Goal: Obtain resource: Download file/media

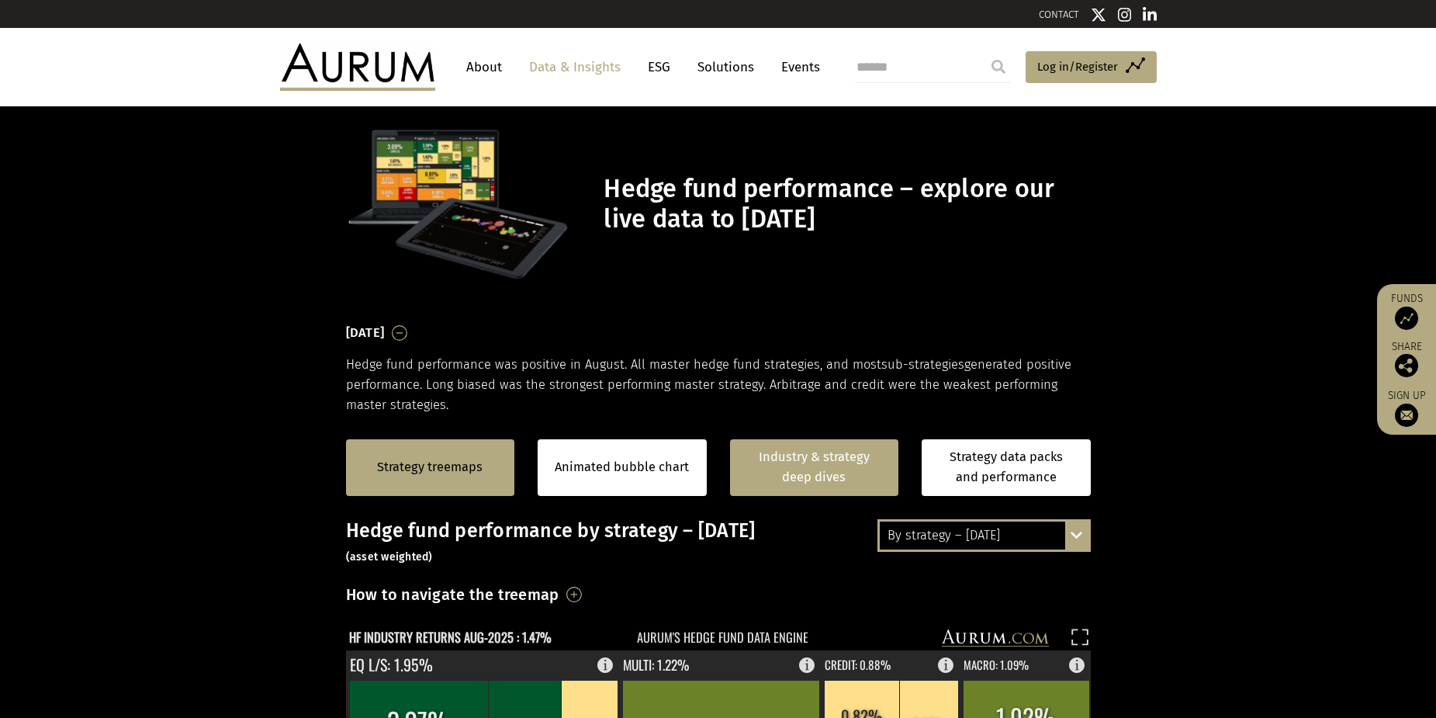
click at [802, 476] on link "Industry & strategy deep dives" at bounding box center [814, 467] width 169 height 57
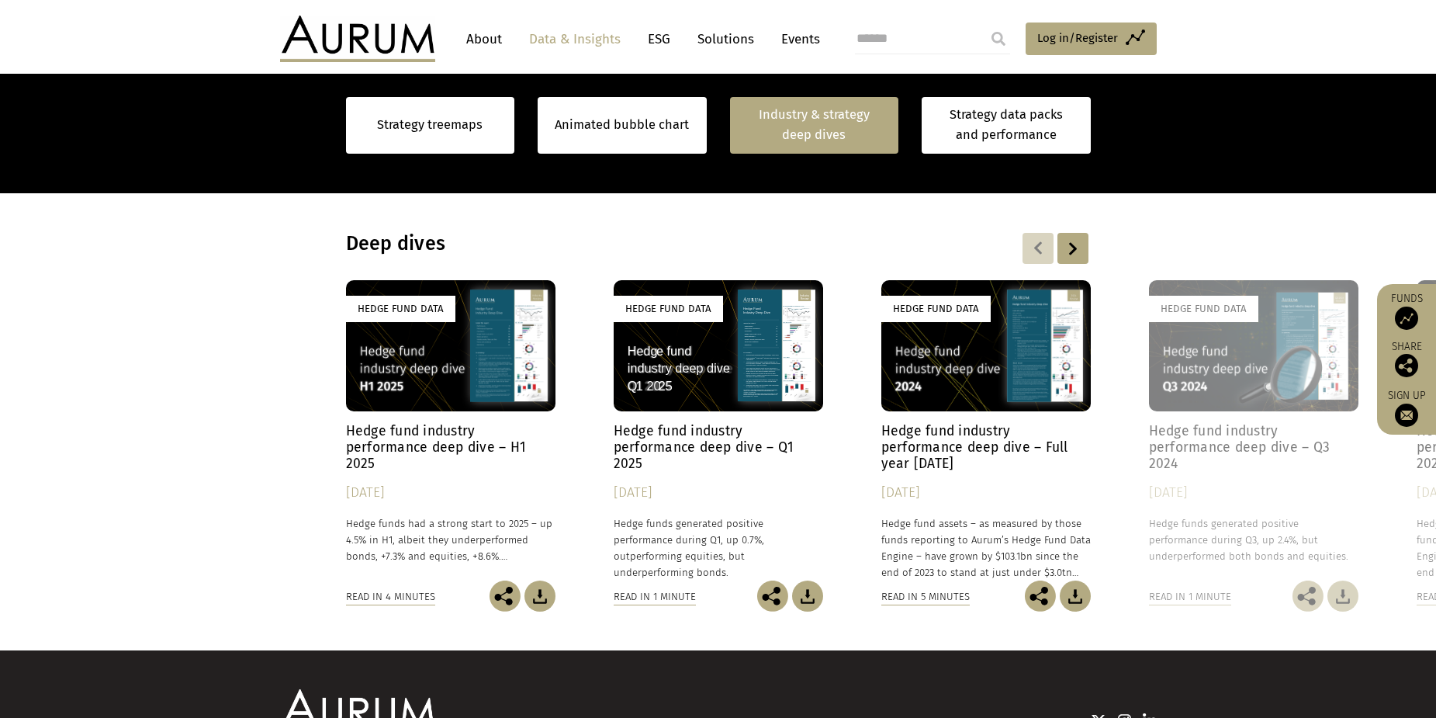
scroll to position [1205, 0]
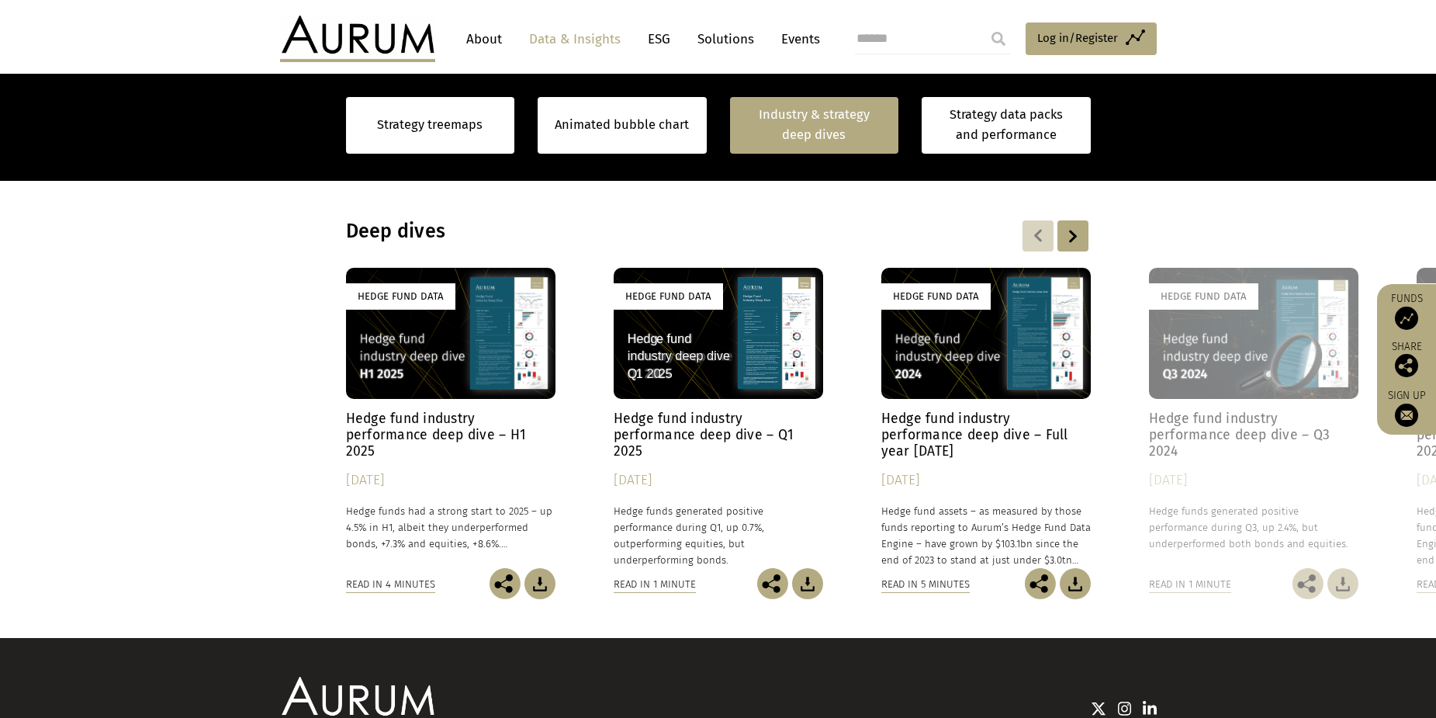
click at [493, 378] on div "Hedge Fund Data" at bounding box center [450, 333] width 209 height 131
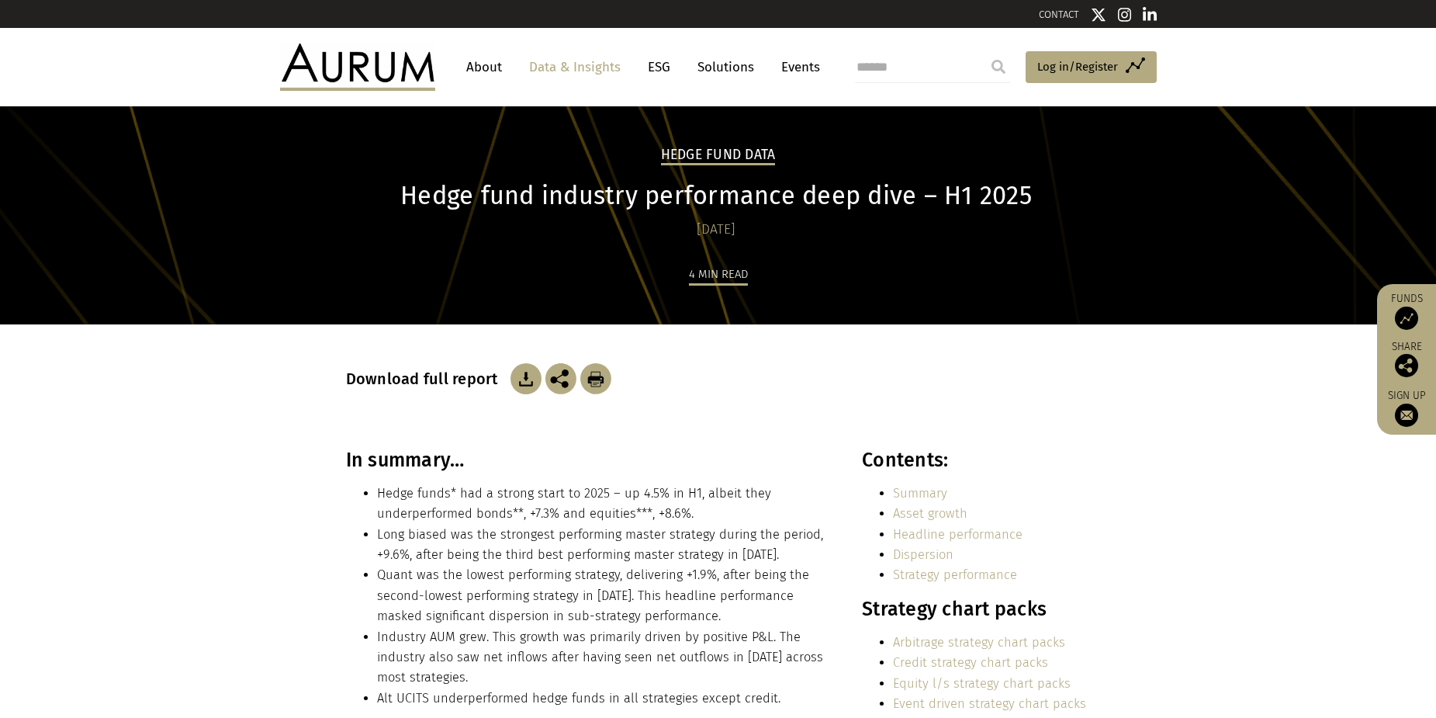
click at [525, 387] on img at bounding box center [525, 378] width 31 height 31
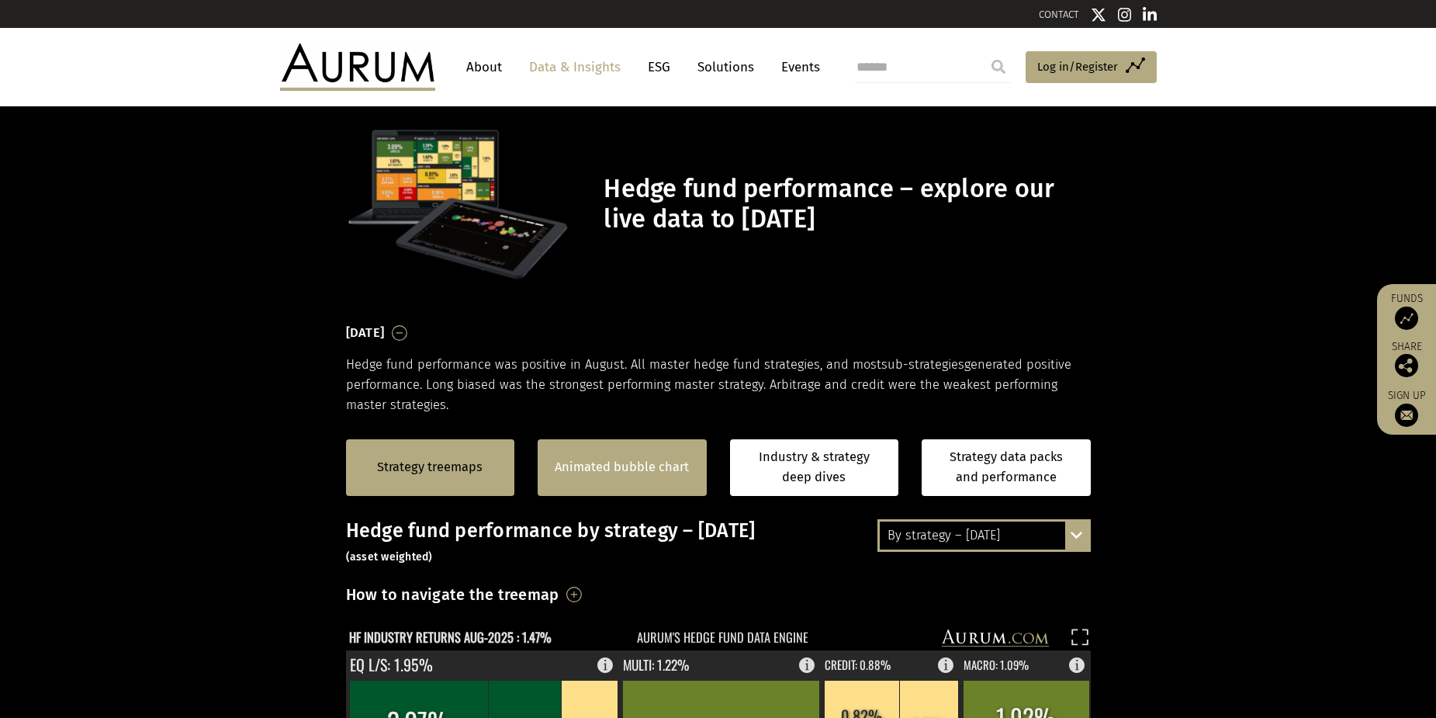
click at [656, 467] on link "Animated bubble chart" at bounding box center [622, 467] width 134 height 20
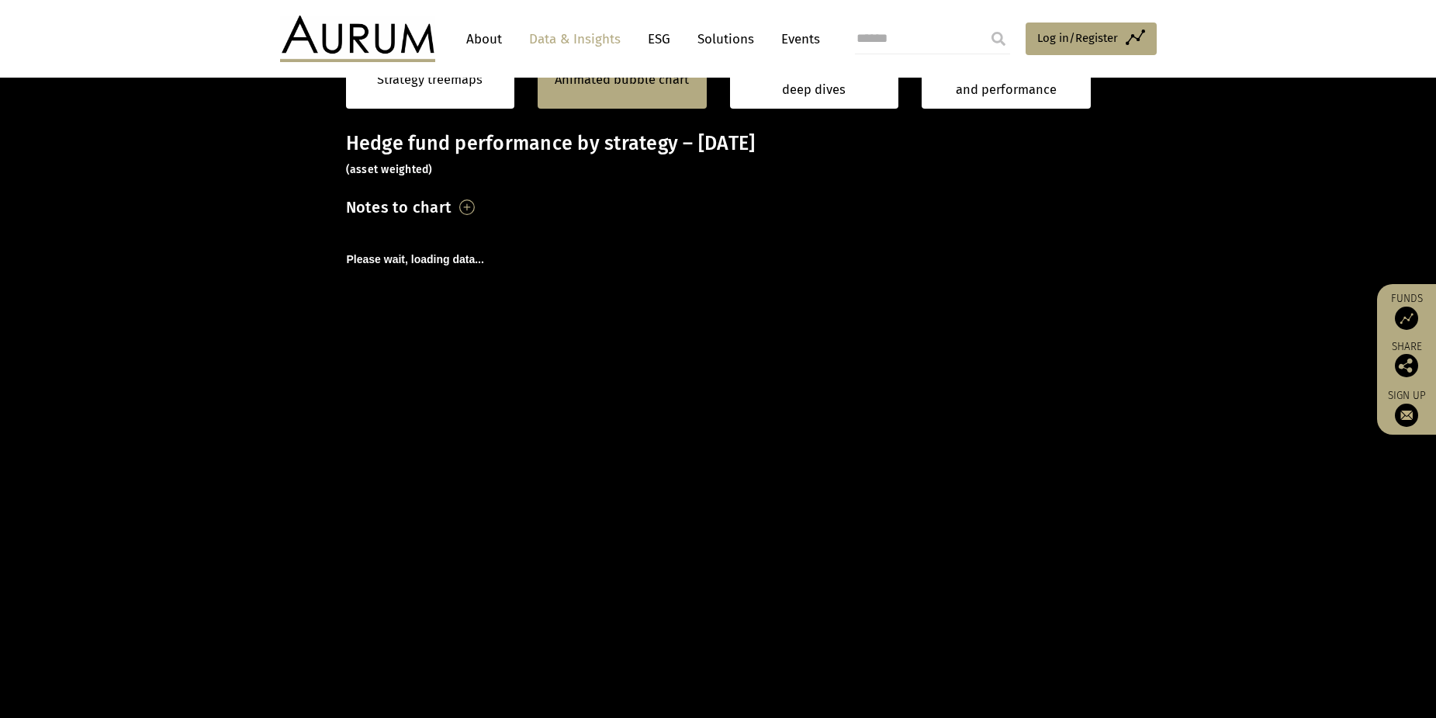
scroll to position [390, 0]
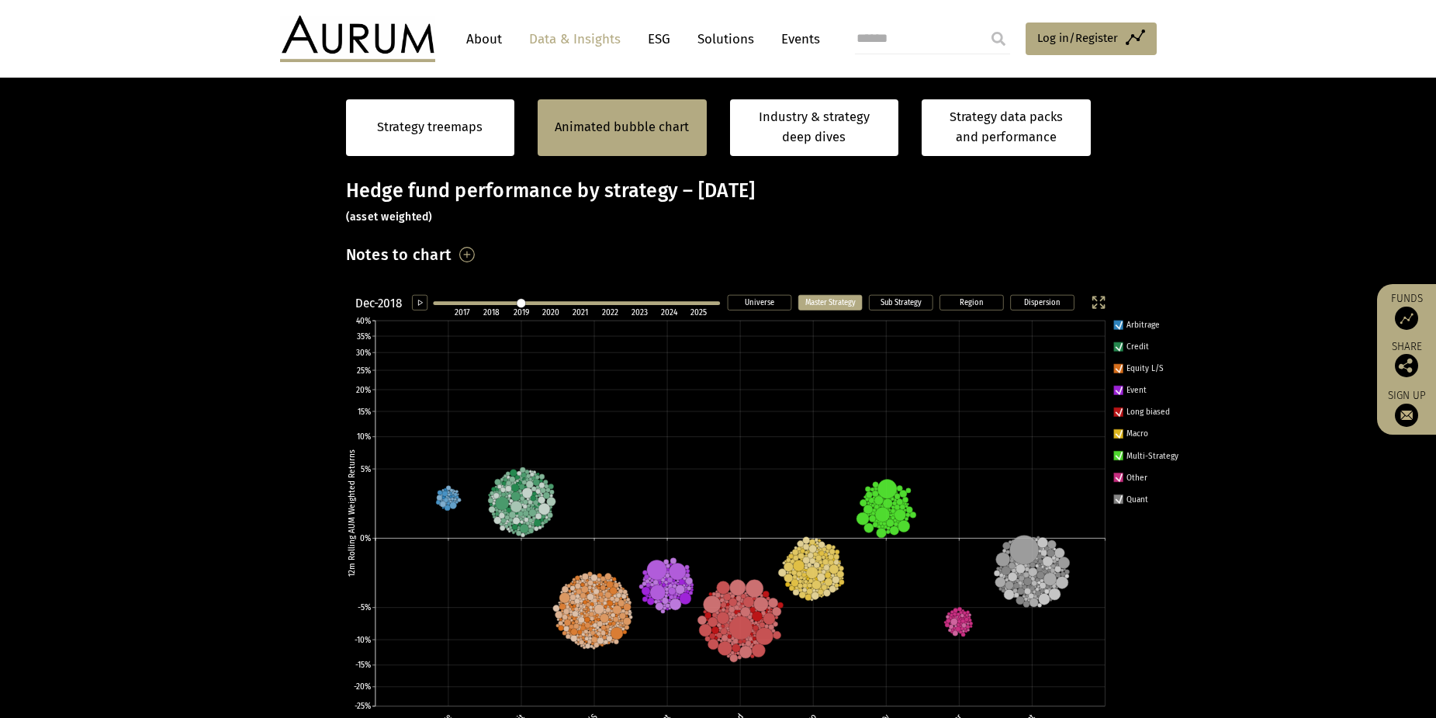
scroll to position [313, 0]
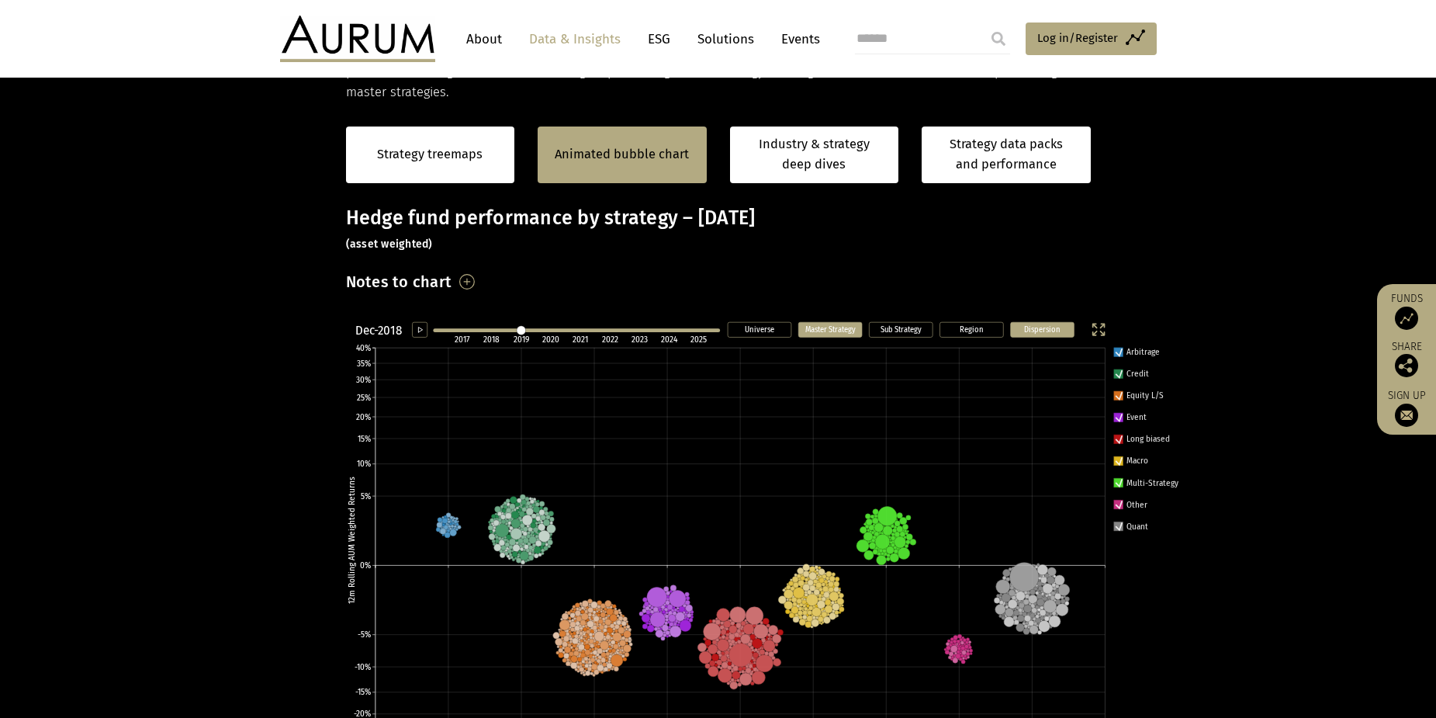
click at [1026, 329] on text "Dispersion" at bounding box center [1042, 329] width 36 height 10
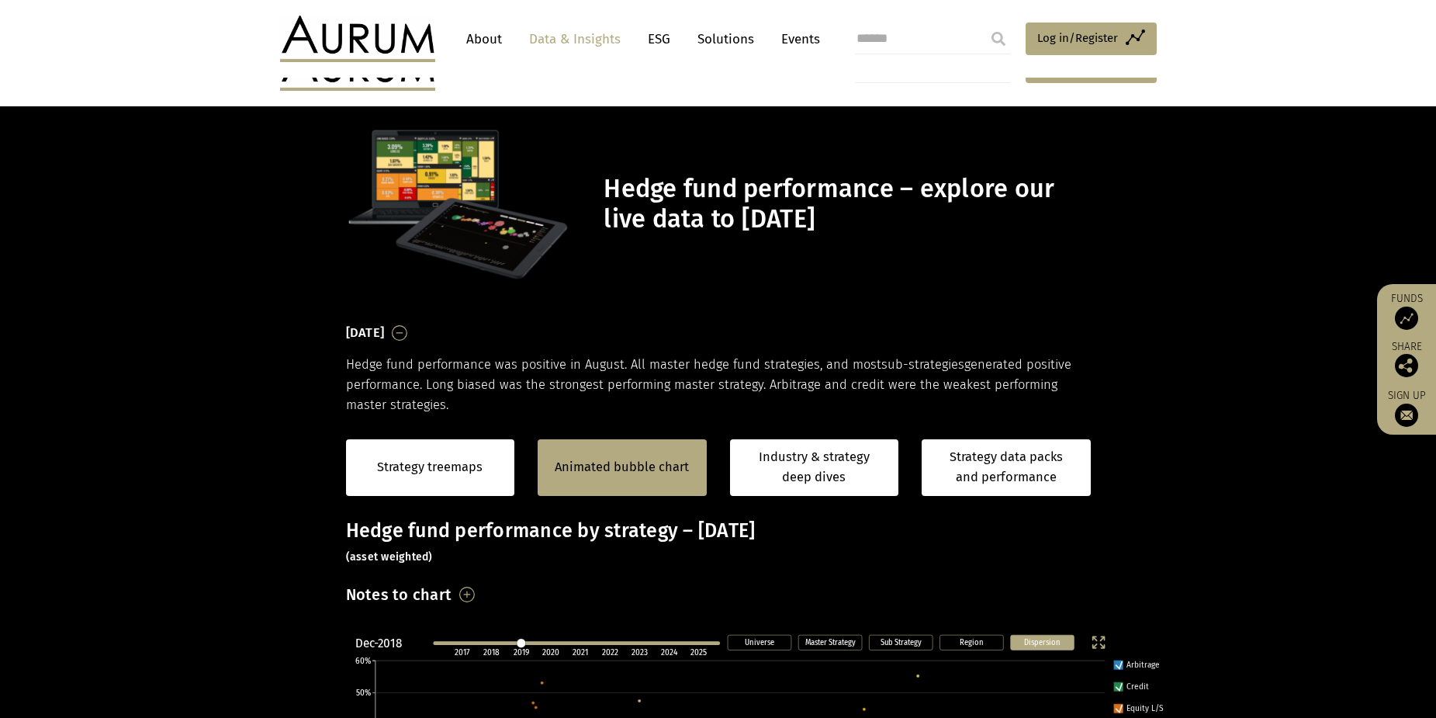
scroll to position [313, 0]
